Goal: Task Accomplishment & Management: Manage account settings

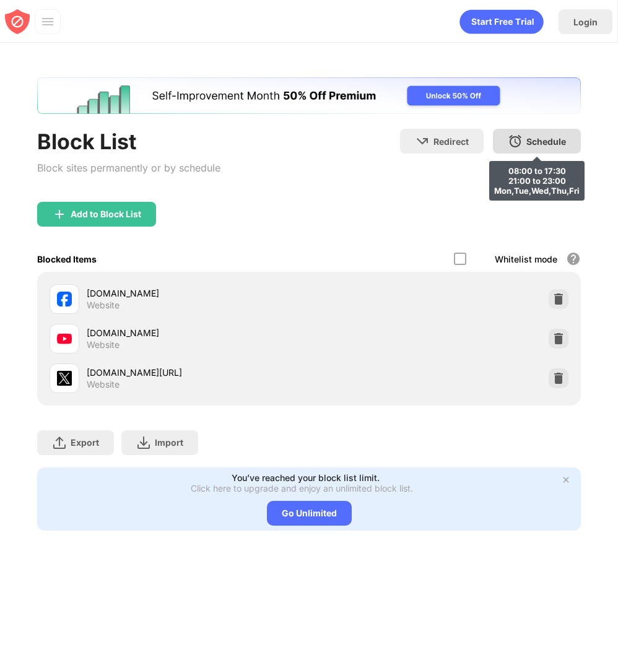
click at [543, 140] on div "Schedule" at bounding box center [546, 141] width 40 height 11
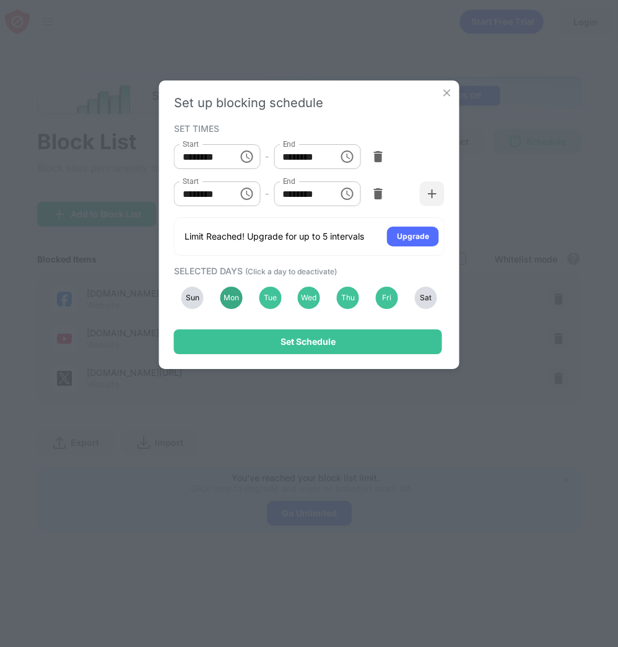
click at [225, 299] on div "Mon" at bounding box center [231, 298] width 22 height 22
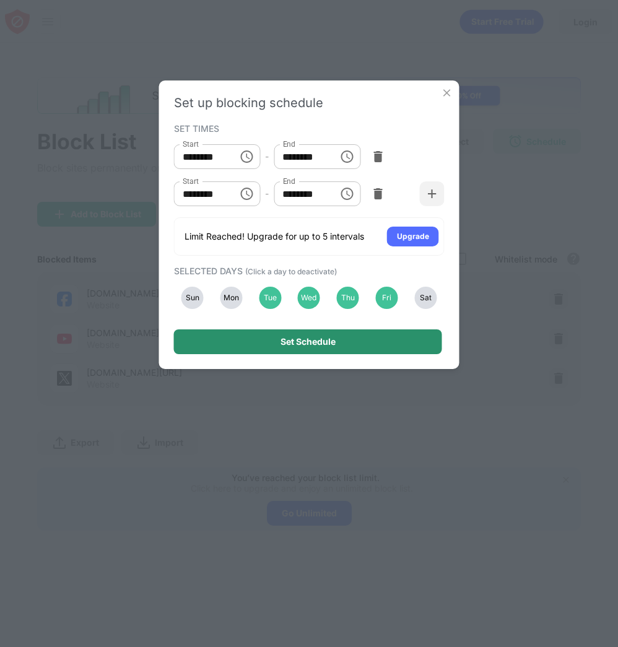
click at [271, 346] on div "Set Schedule" at bounding box center [308, 341] width 268 height 25
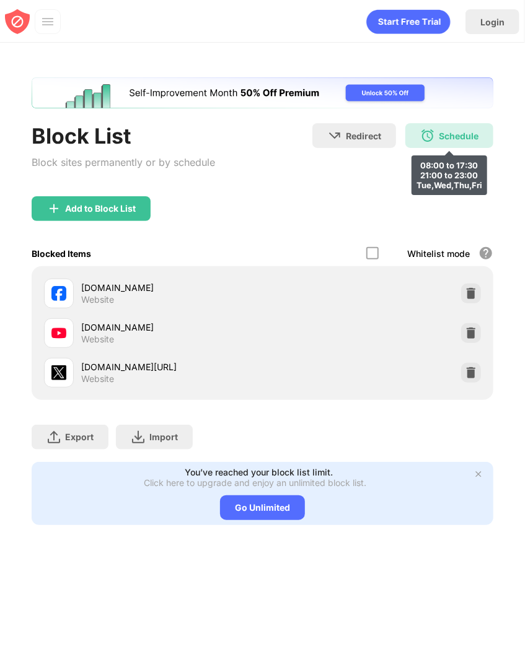
click at [476, 126] on div "Schedule 08:00 to 17:30 21:00 to 23:00 Tue,Wed,Thu,Fri" at bounding box center [449, 135] width 88 height 25
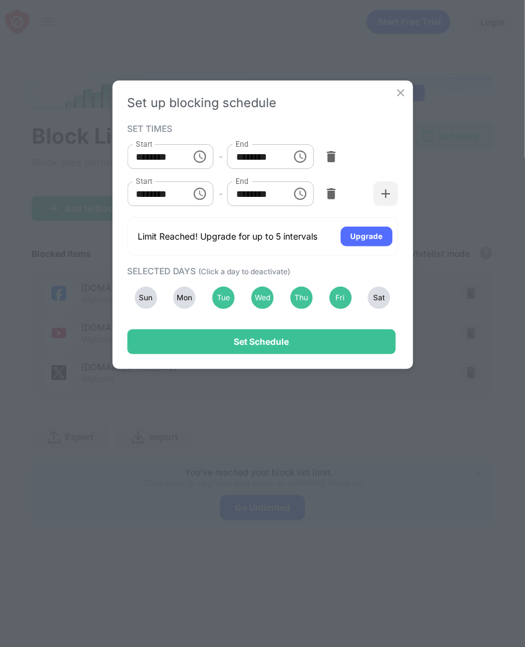
click at [185, 298] on div "Mon" at bounding box center [184, 298] width 22 height 22
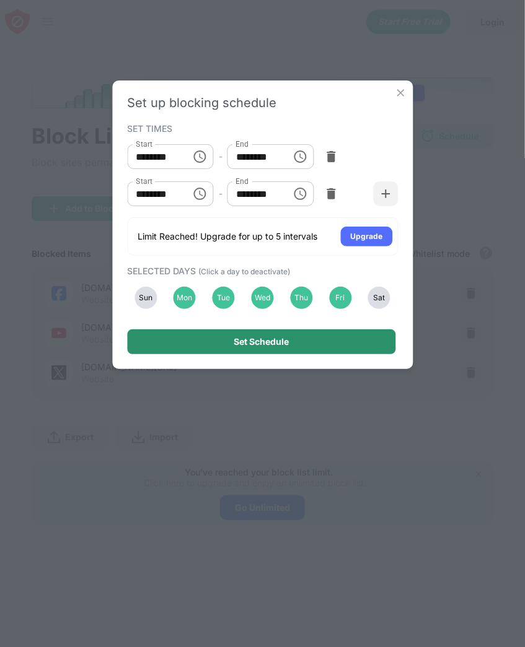
drag, startPoint x: 207, startPoint y: 334, endPoint x: 222, endPoint y: 311, distance: 27.3
click at [207, 333] on div "Set Schedule" at bounding box center [261, 341] width 268 height 25
